Goal: Find specific page/section: Find specific page/section

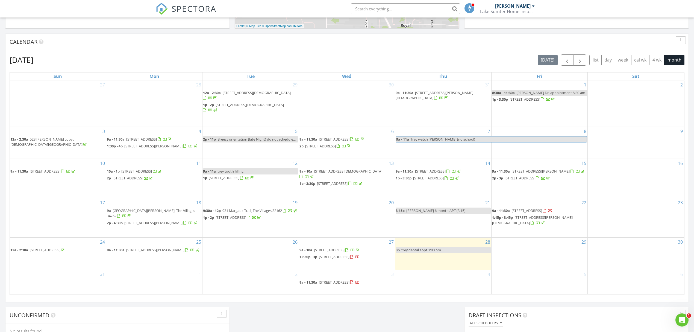
scroll to position [328, 0]
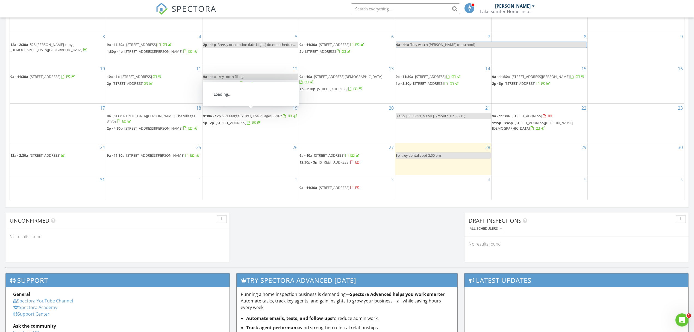
click at [410, 9] on input "text" at bounding box center [405, 8] width 109 height 11
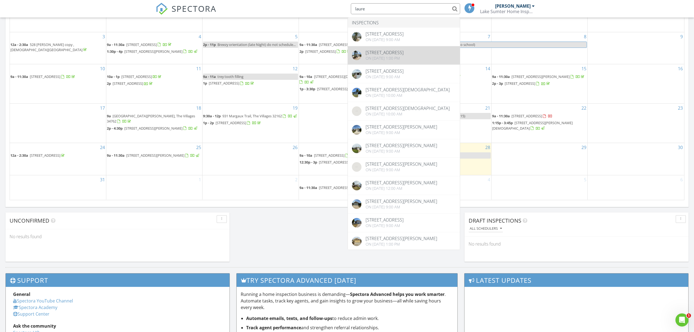
type input "laure"
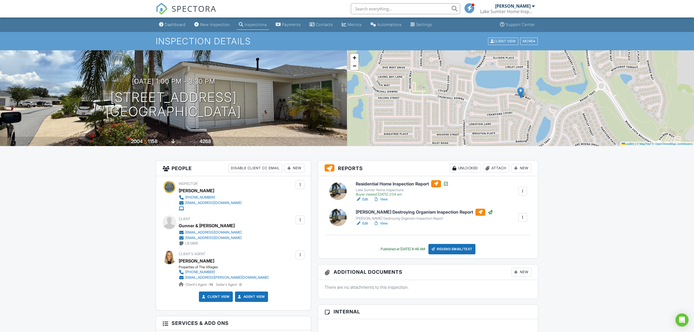
click at [363, 198] on link "Edit" at bounding box center [362, 198] width 12 height 5
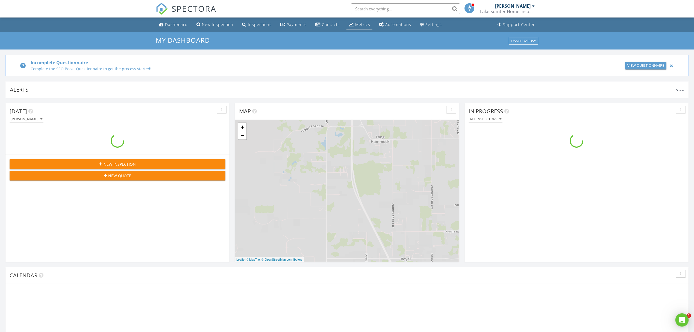
scroll to position [509, 705]
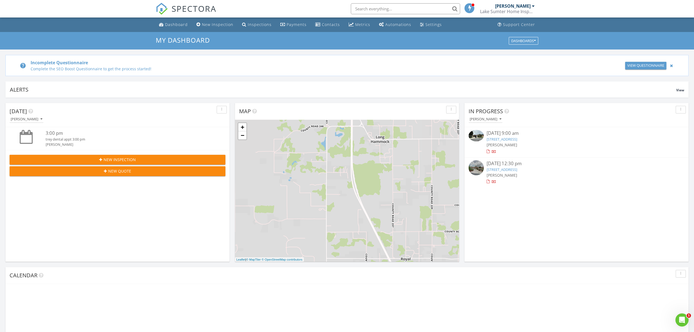
click at [390, 8] on input "text" at bounding box center [405, 8] width 109 height 11
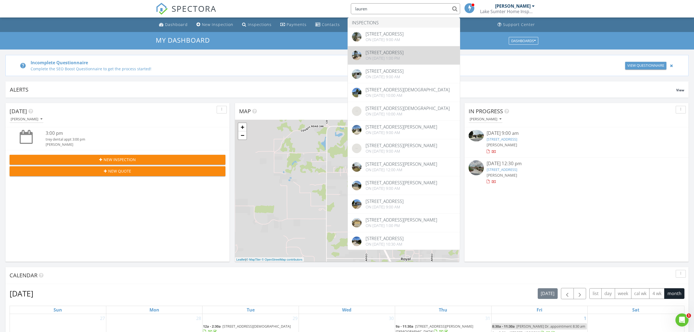
type input "lauren"
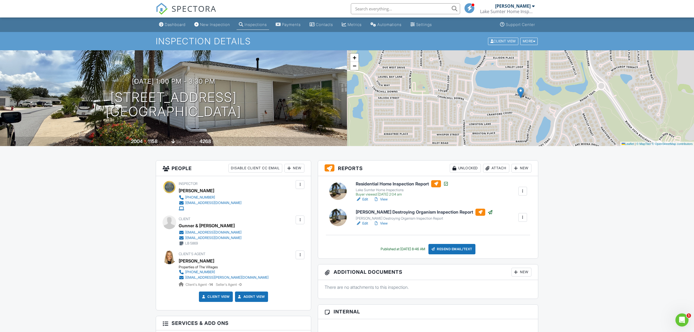
click at [363, 200] on link "Edit" at bounding box center [362, 198] width 12 height 5
